Goal: Complete application form

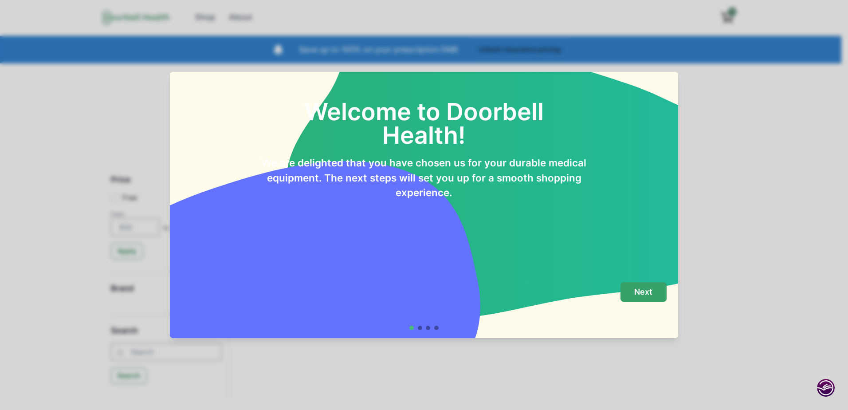
click at [651, 291] on p "Next" at bounding box center [643, 292] width 18 height 10
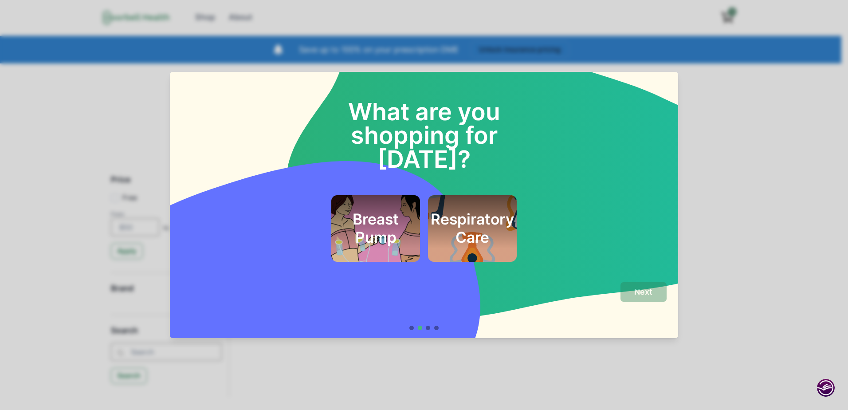
click at [455, 210] on h2 "Respiratory Care" at bounding box center [472, 228] width 83 height 36
click at [644, 291] on p "Next" at bounding box center [643, 292] width 18 height 10
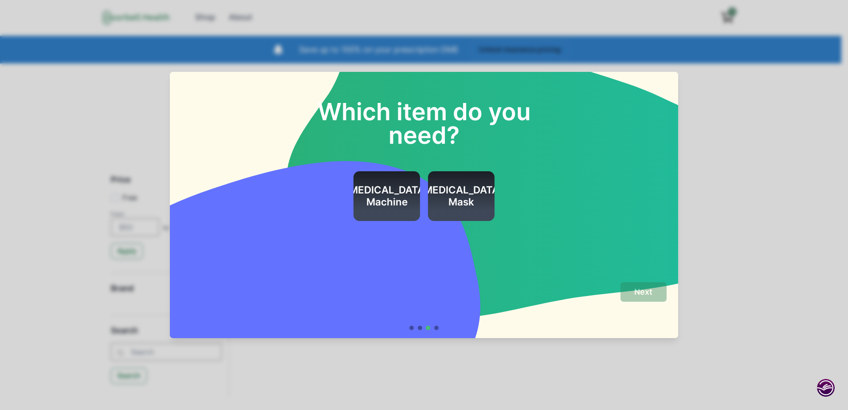
click at [378, 201] on h2 "[MEDICAL_DATA] Machine" at bounding box center [386, 196] width 83 height 24
click at [650, 294] on p "Next" at bounding box center [643, 292] width 18 height 10
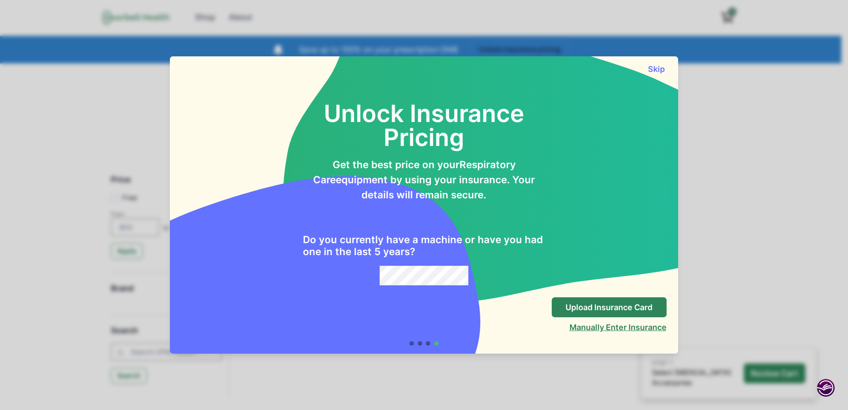
click at [594, 326] on button "Manually Enter Insurance" at bounding box center [618, 327] width 97 height 9
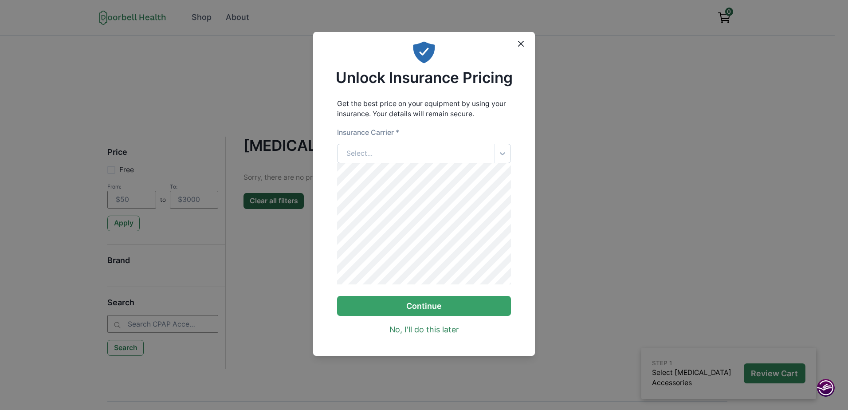
click at [501, 149] on icon at bounding box center [502, 153] width 9 height 9
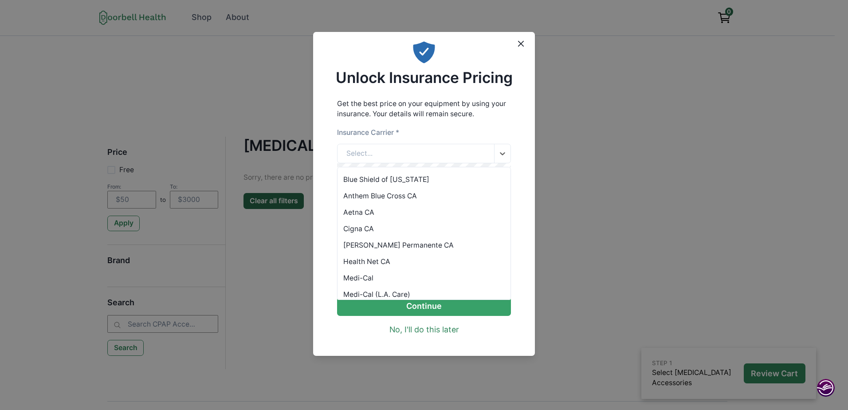
scroll to position [56, 0]
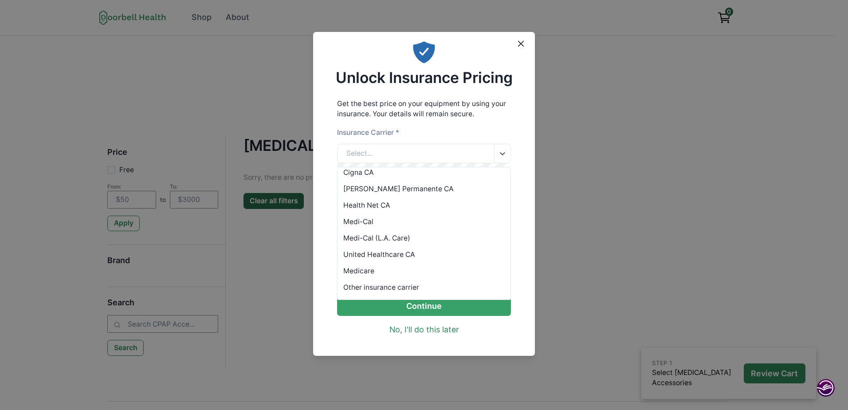
click at [385, 287] on div "Other insurance carrier" at bounding box center [424, 287] width 173 height 16
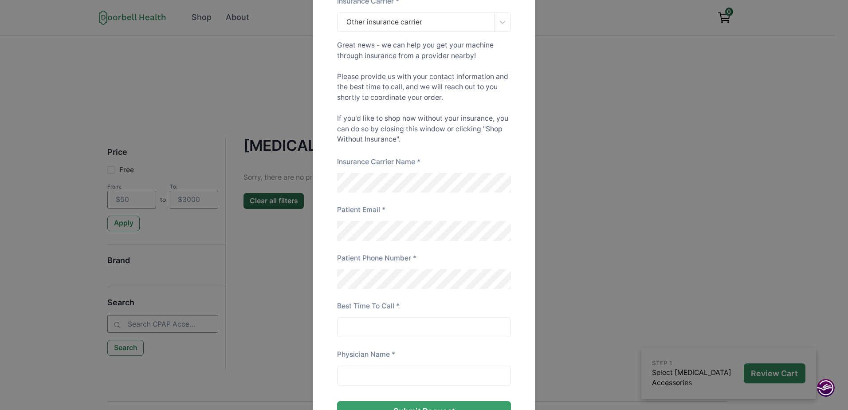
scroll to position [87, 0]
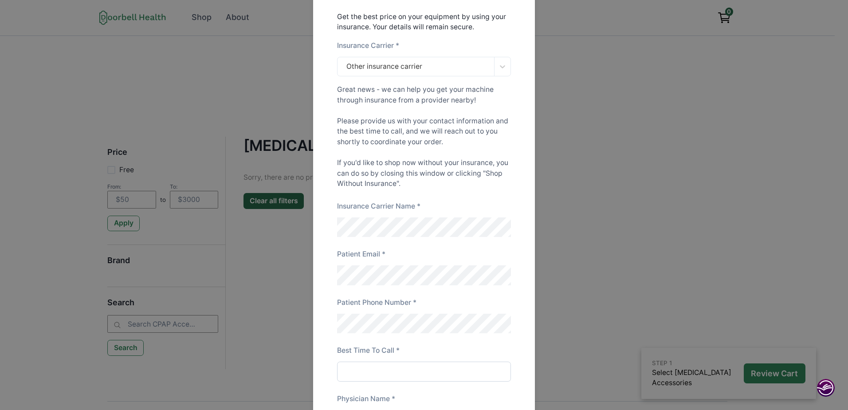
click at [358, 382] on input at bounding box center [424, 372] width 174 height 20
type input "m"
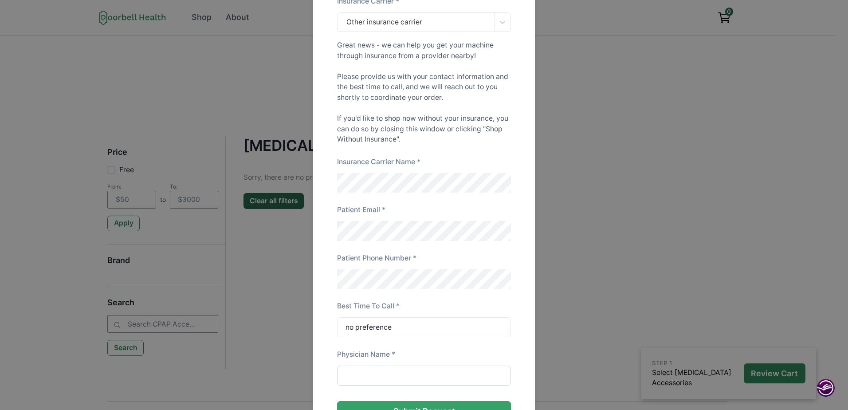
type input "no preference"
click at [345, 384] on input at bounding box center [424, 376] width 174 height 20
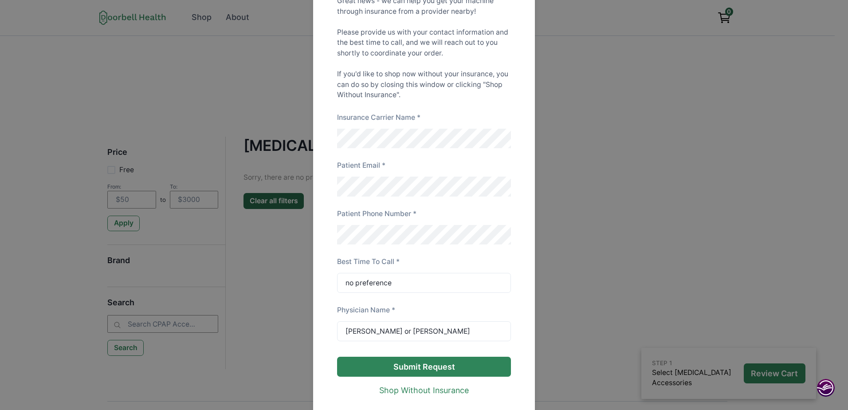
type input "[PERSON_NAME] or [PERSON_NAME]"
click at [423, 376] on button "Submit Request" at bounding box center [424, 367] width 174 height 20
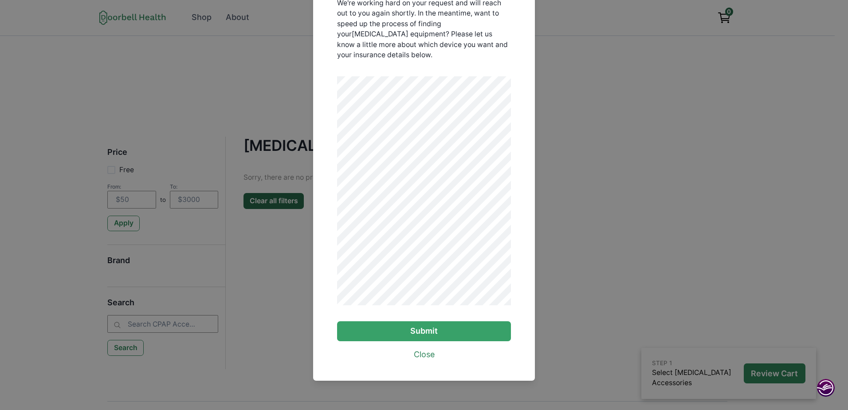
scroll to position [111, 0]
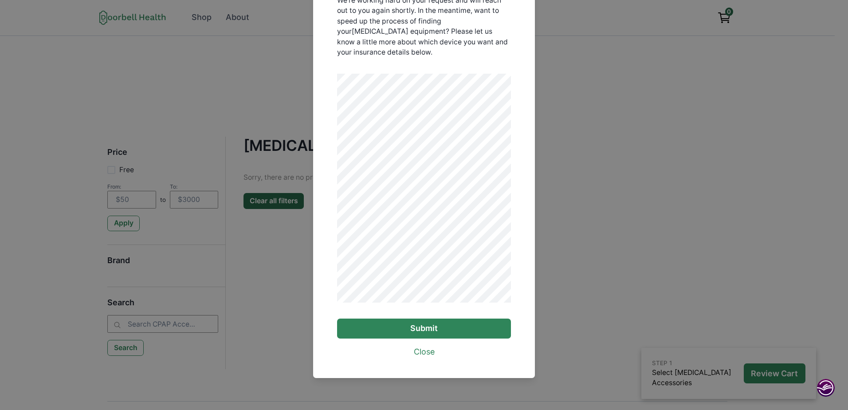
click at [422, 328] on button "Submit" at bounding box center [424, 329] width 174 height 20
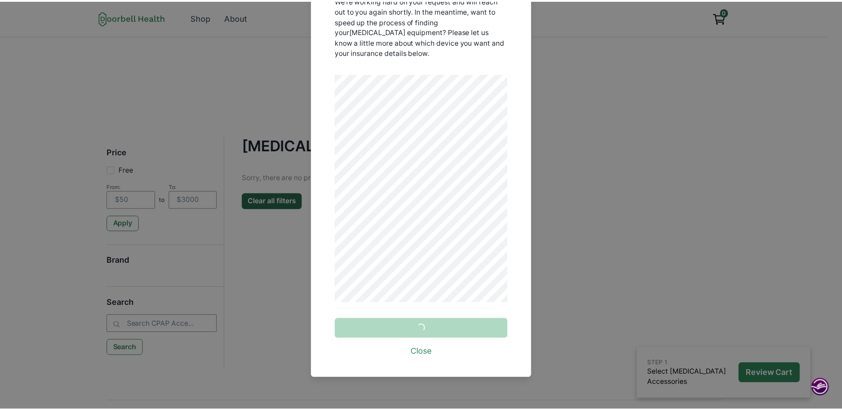
scroll to position [0, 0]
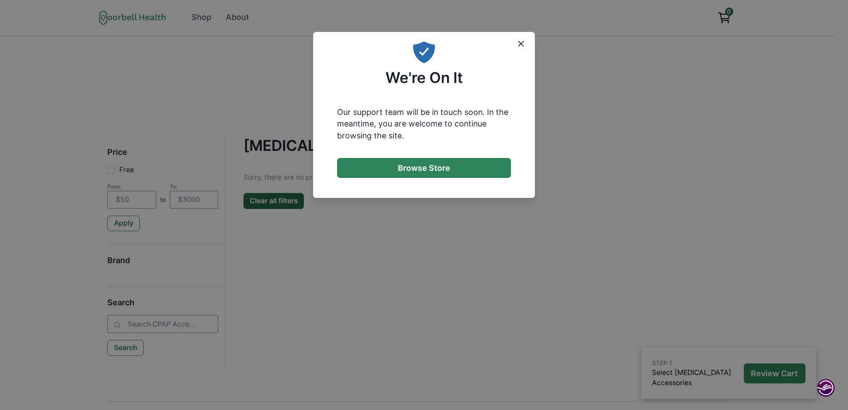
click at [437, 166] on button "Browse Store" at bounding box center [424, 168] width 174 height 20
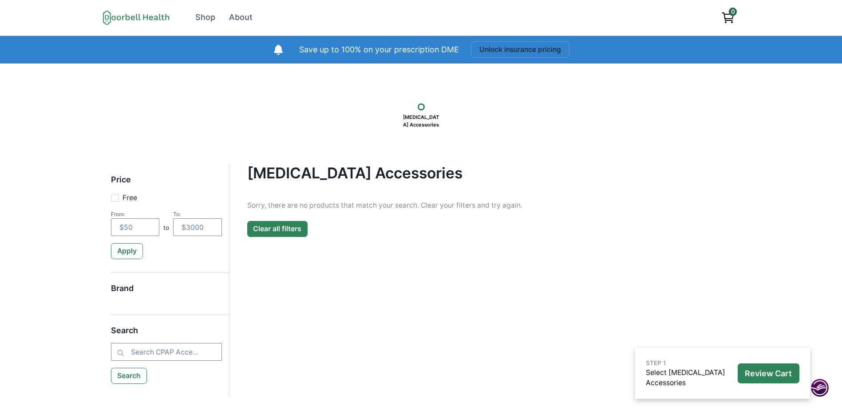
click at [283, 224] on button "Clear all filters" at bounding box center [277, 229] width 60 height 16
click at [204, 19] on div "Shop" at bounding box center [205, 18] width 20 height 12
click at [205, 17] on div "Shop" at bounding box center [205, 18] width 20 height 12
